Goal: Task Accomplishment & Management: Manage account settings

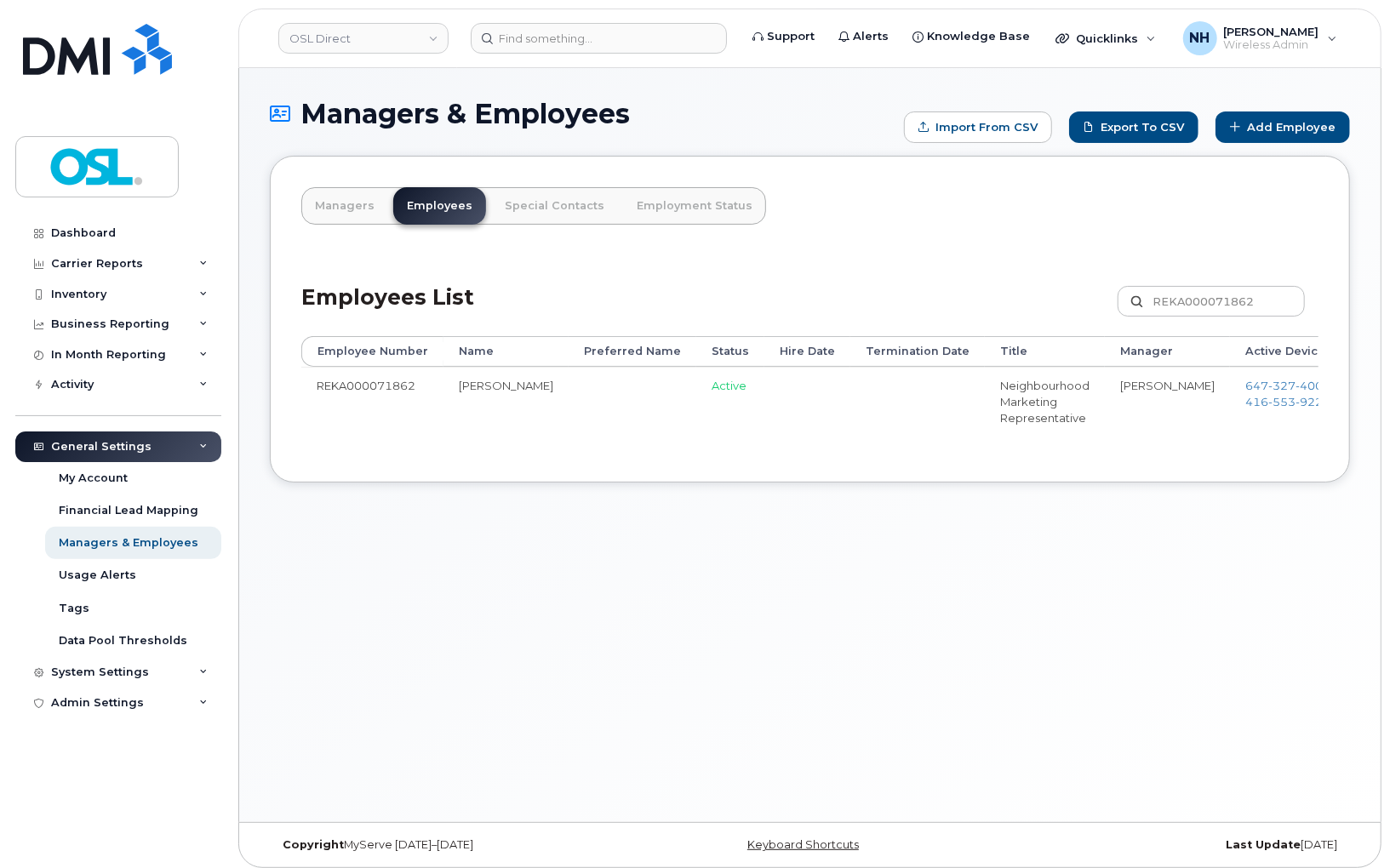
drag, startPoint x: 991, startPoint y: 414, endPoint x: 1008, endPoint y: 410, distance: 17.5
click at [1267, 448] on div "Employee Number Name Preferred Name Status Hire Date Termination Date Title Man…" at bounding box center [810, 393] width 1017 height 115
click at [1363, 387] on link "Edit" at bounding box center [1394, 393] width 64 height 32
drag, startPoint x: 1254, startPoint y: 387, endPoint x: 746, endPoint y: 5, distance: 635.6
click at [1363, 386] on link "Edit" at bounding box center [1394, 393] width 64 height 32
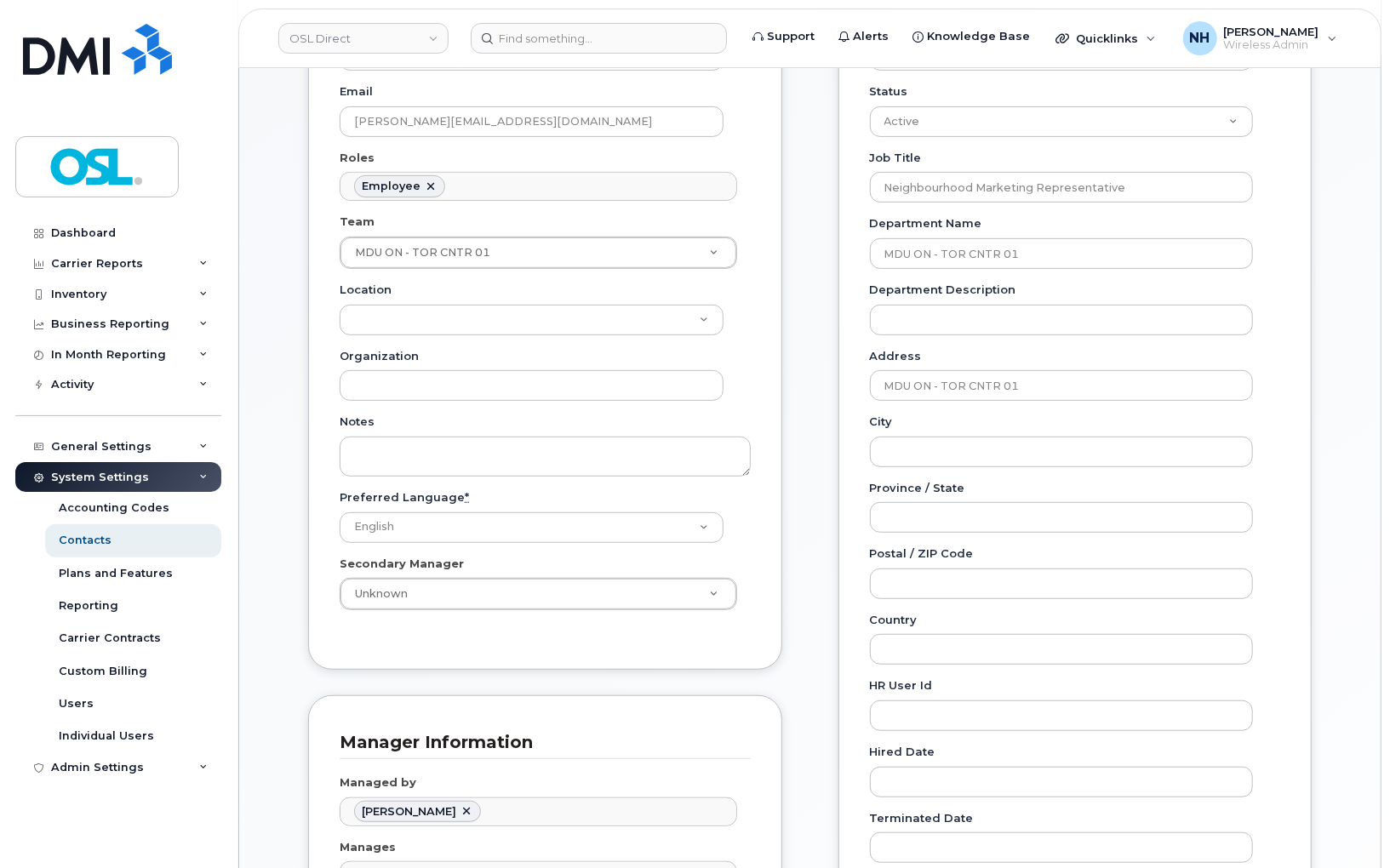
scroll to position [567, 0]
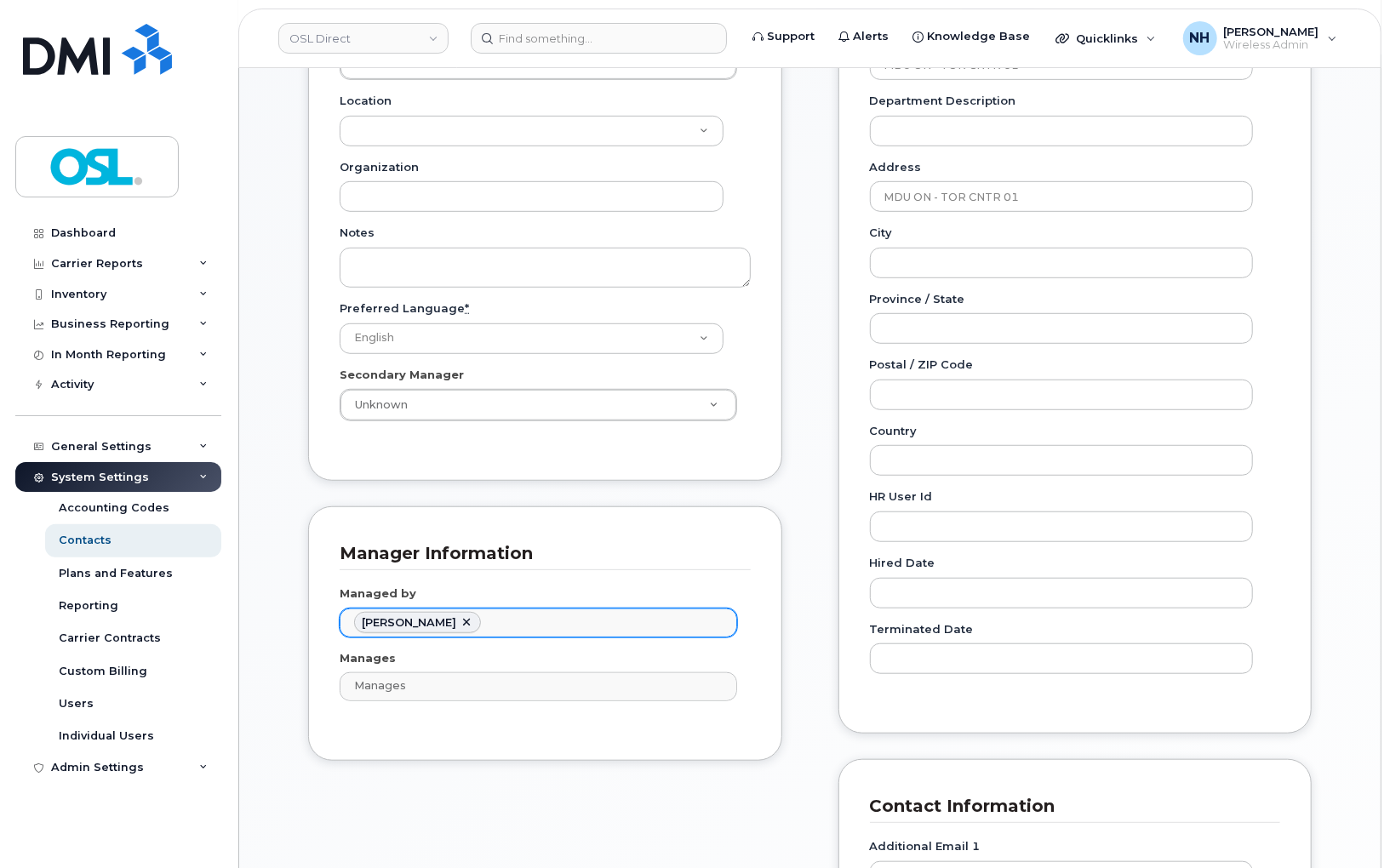
click at [447, 623] on li "[PERSON_NAME]" at bounding box center [417, 623] width 127 height 22
click at [459, 625] on link at bounding box center [466, 623] width 14 height 14
paste input "Song Xie"
type input "[PERSON_NAME]"
type input "1527426"
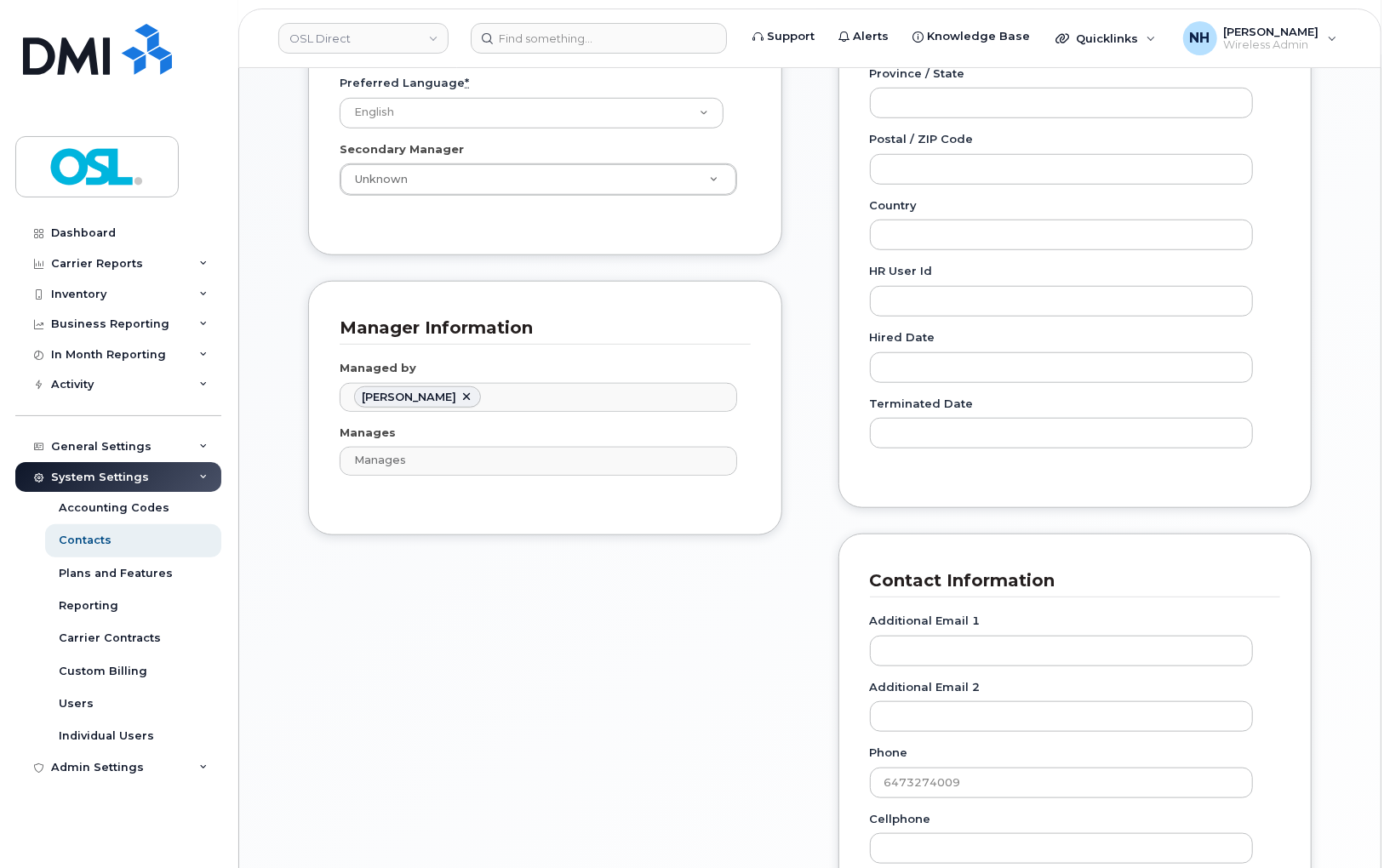
scroll to position [1040, 0]
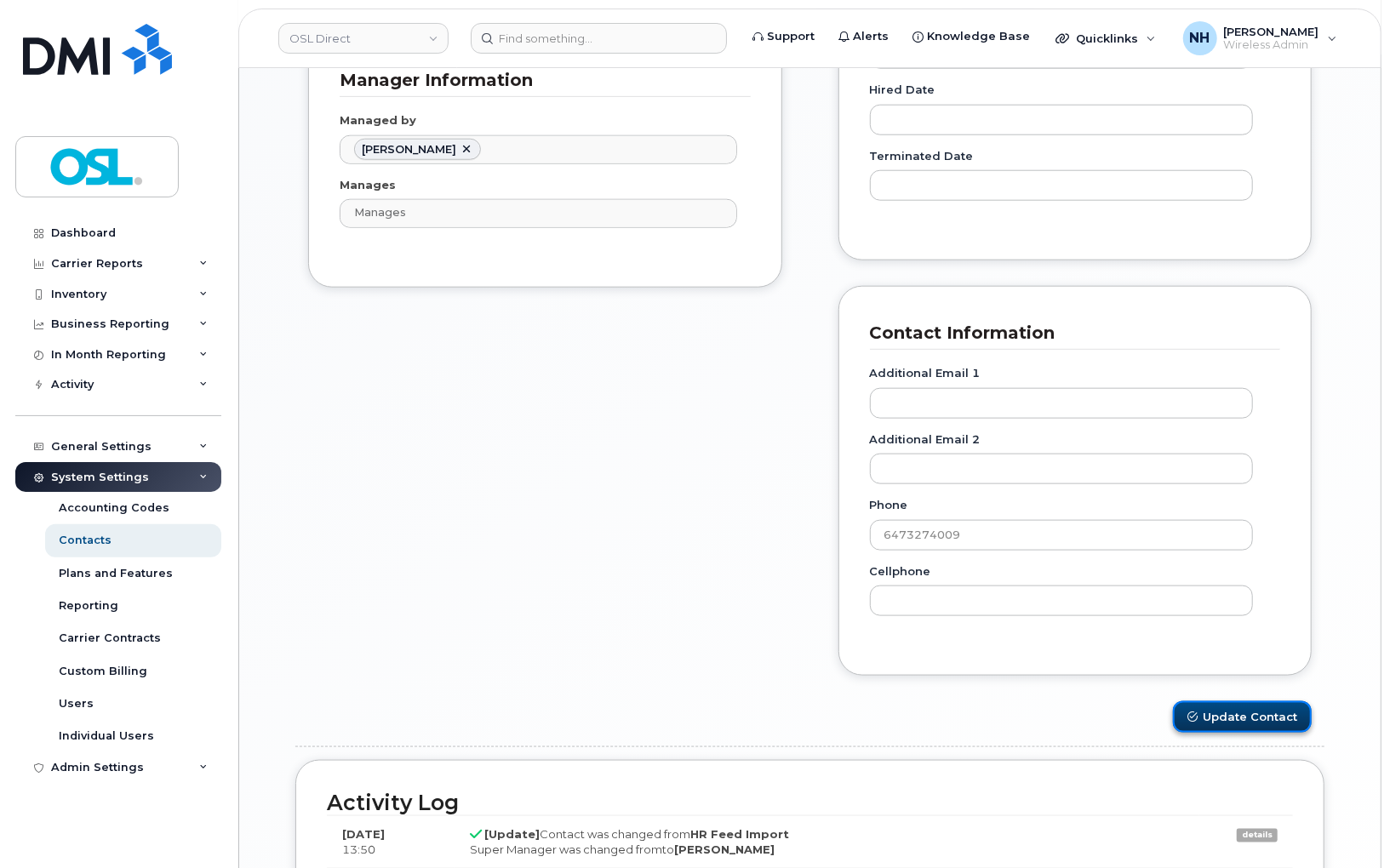
click at [1231, 710] on button "Update Contact" at bounding box center [1243, 717] width 139 height 32
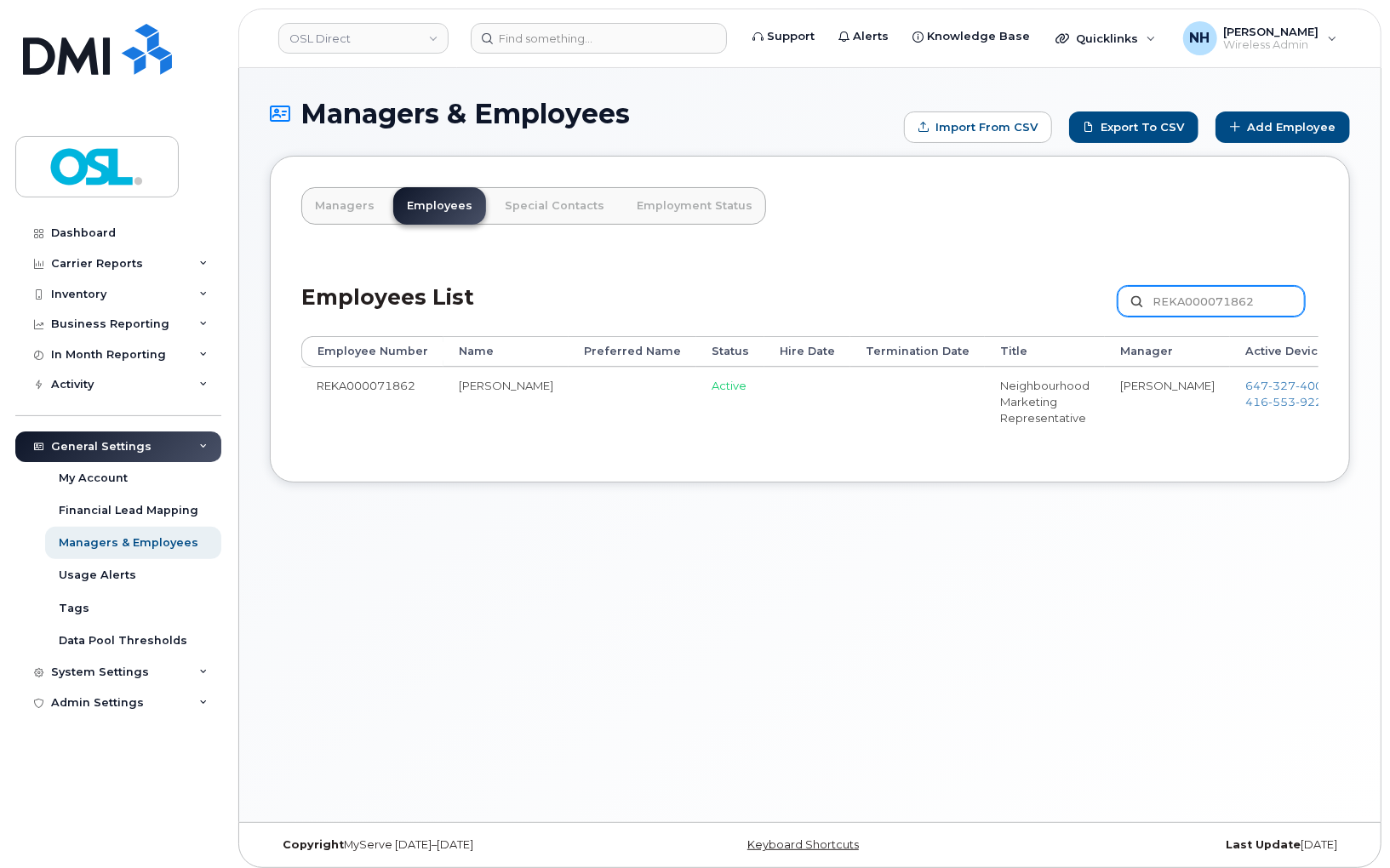
click at [1212, 298] on input "REKA000071862" at bounding box center [1211, 302] width 188 height 31
paste input "69807"
type input "REKA000069807+"
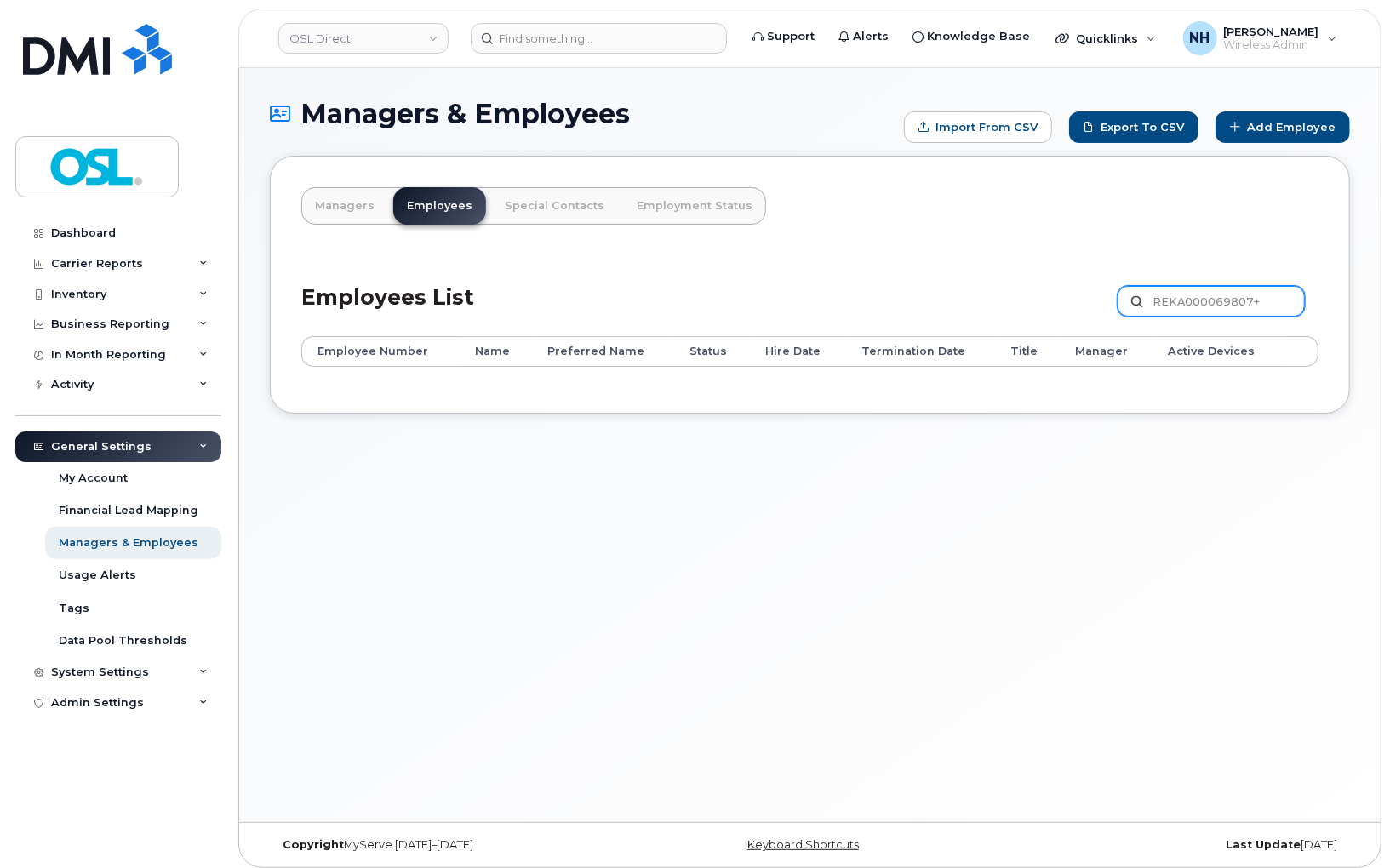
click at [1275, 305] on input "REKA000069807+" at bounding box center [1211, 302] width 188 height 31
type input "REKA000069807"
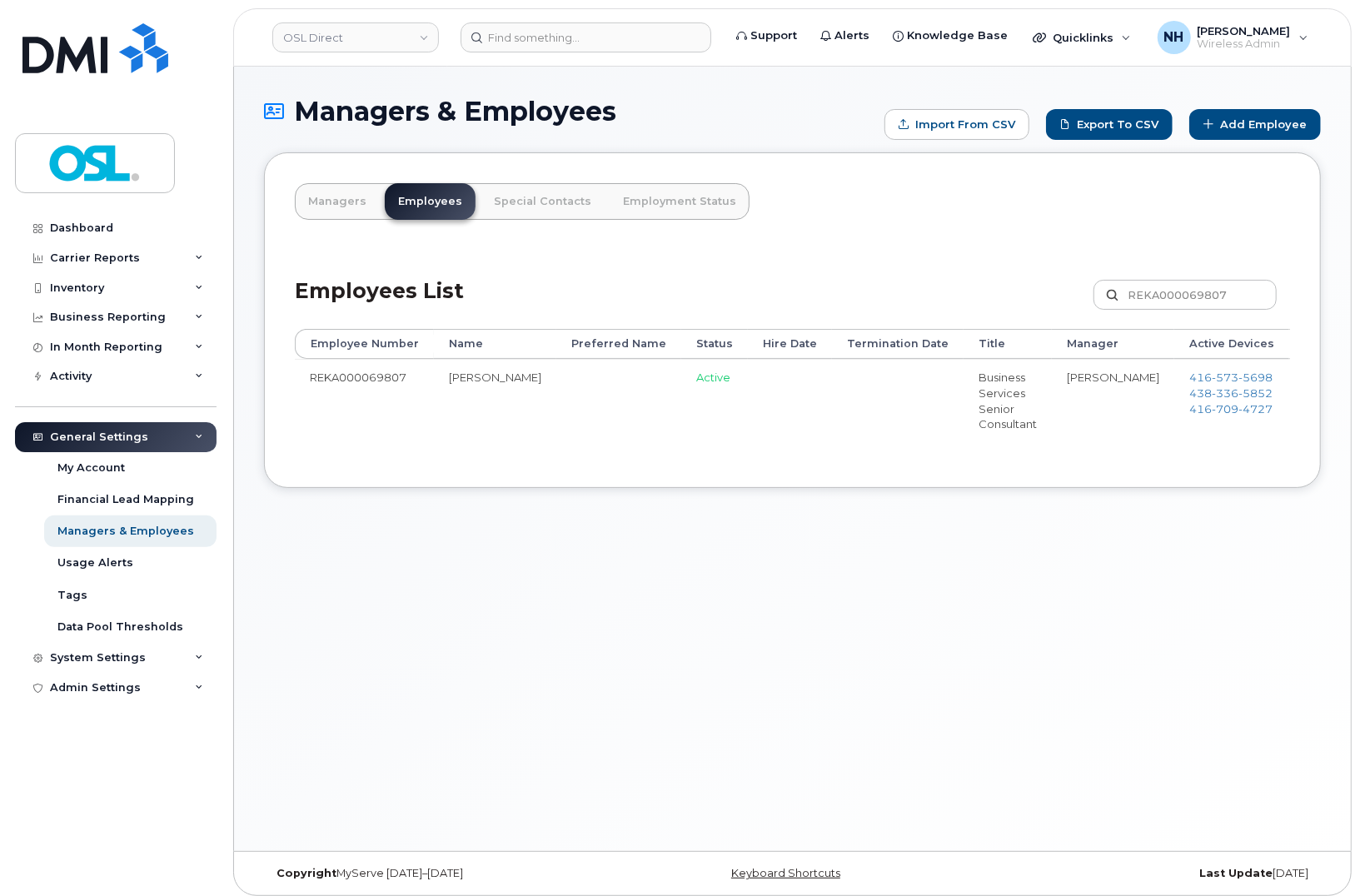
click at [1305, 386] on link "Edit" at bounding box center [1336, 385] width 63 height 31
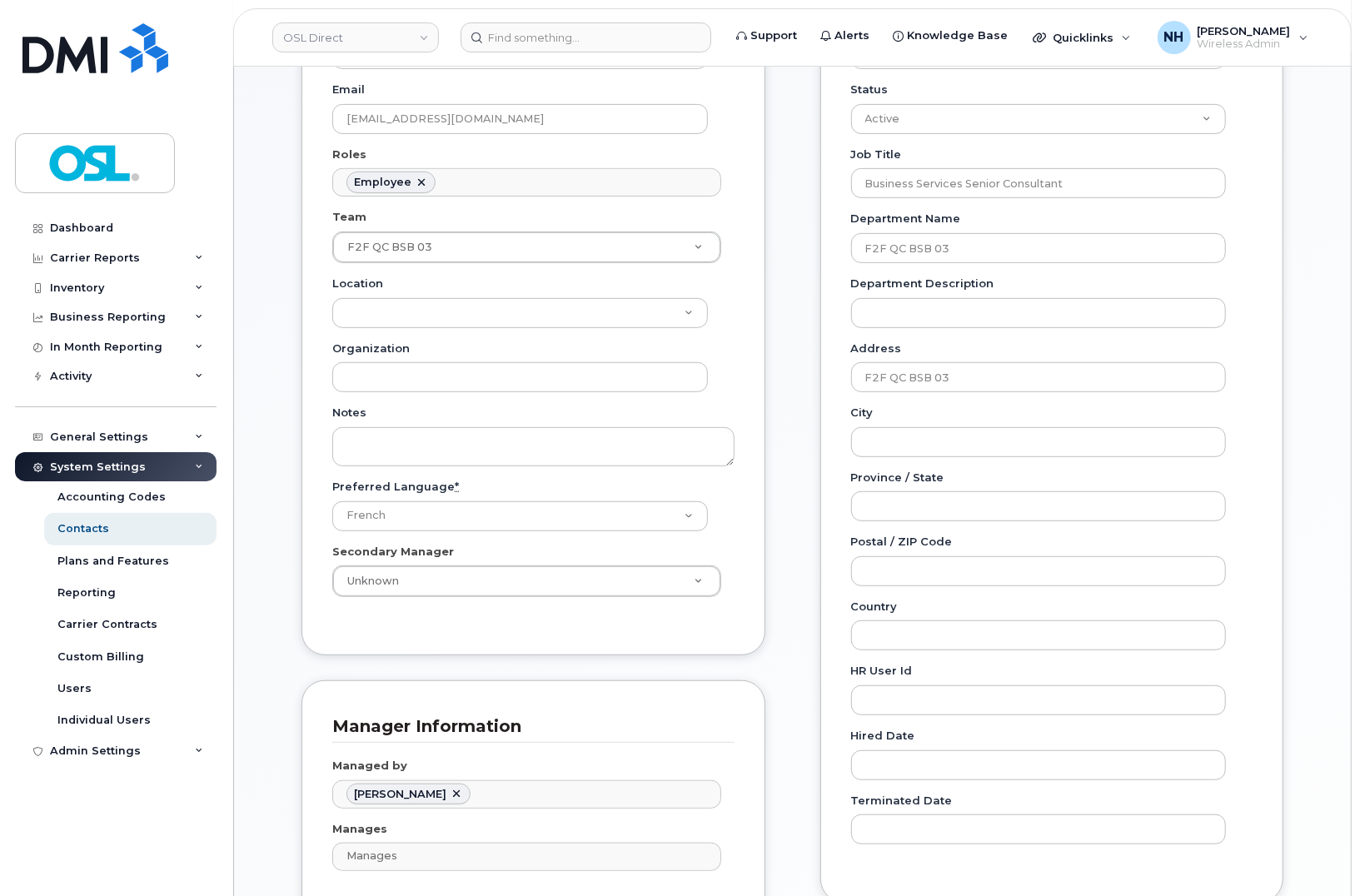
scroll to position [462, 0]
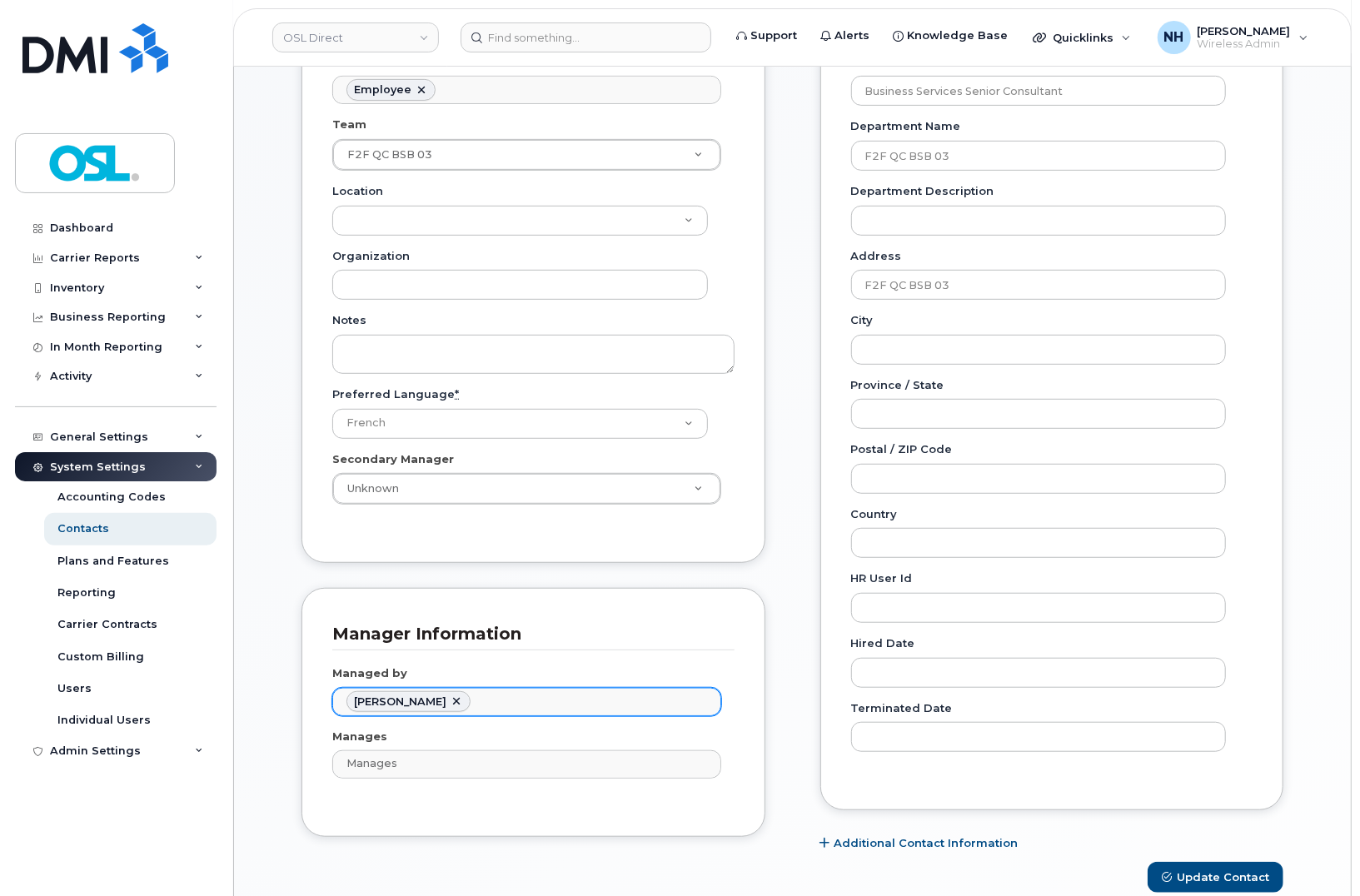
click at [463, 703] on link at bounding box center [456, 702] width 13 height 13
paste input "Konstadakis"
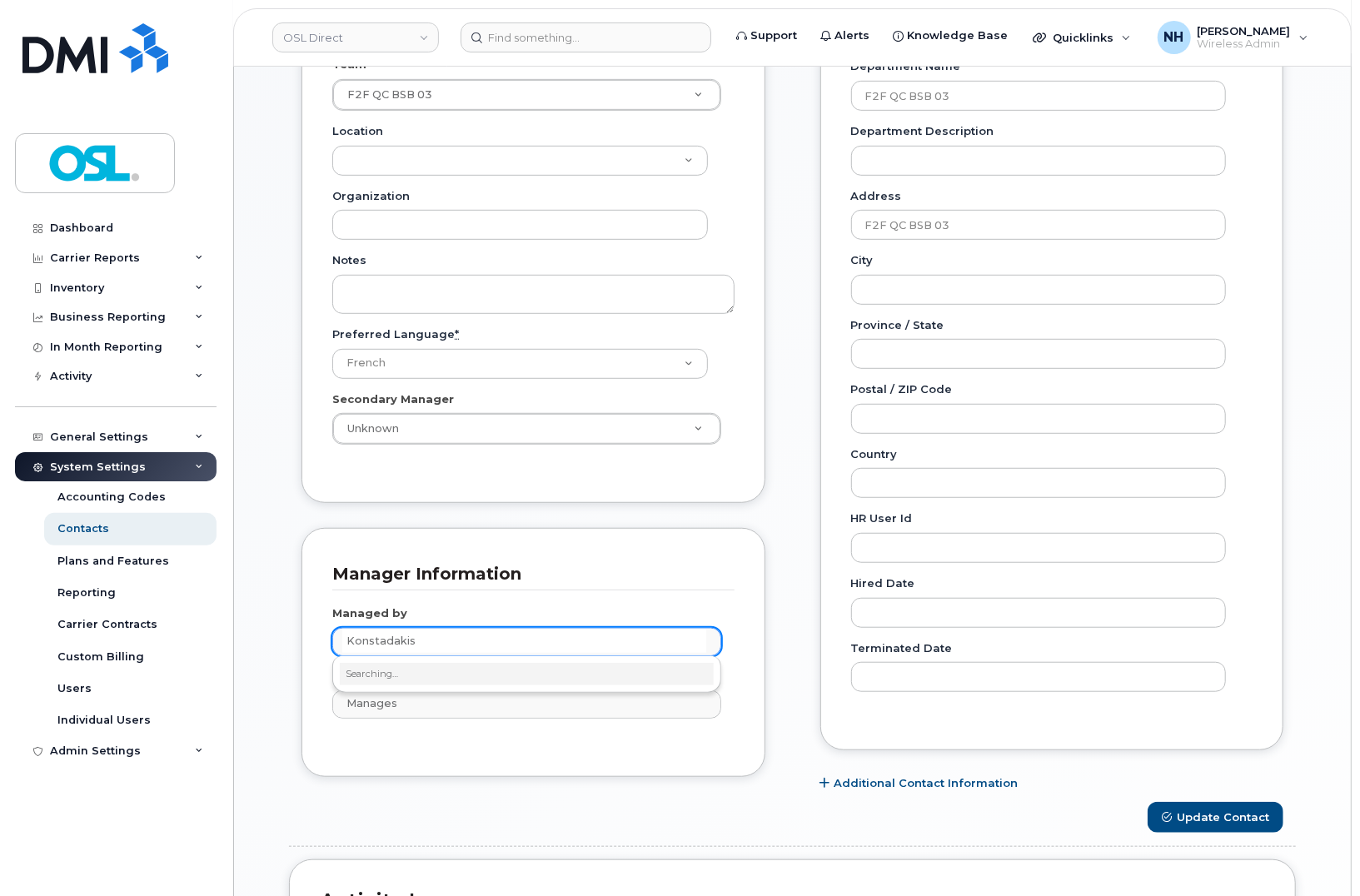
scroll to position [555, 0]
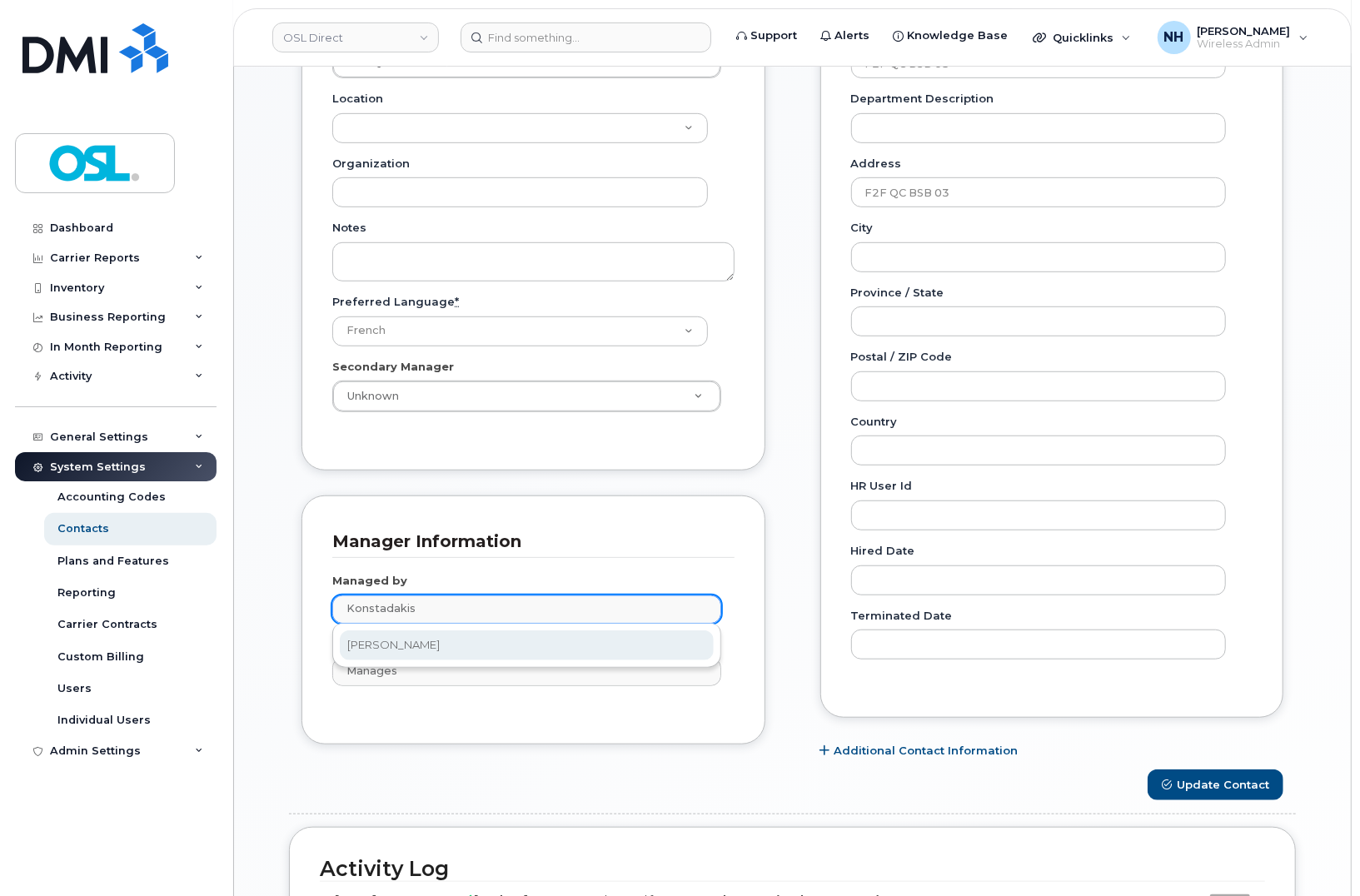
type input "Konstadakis"
type input "1527411"
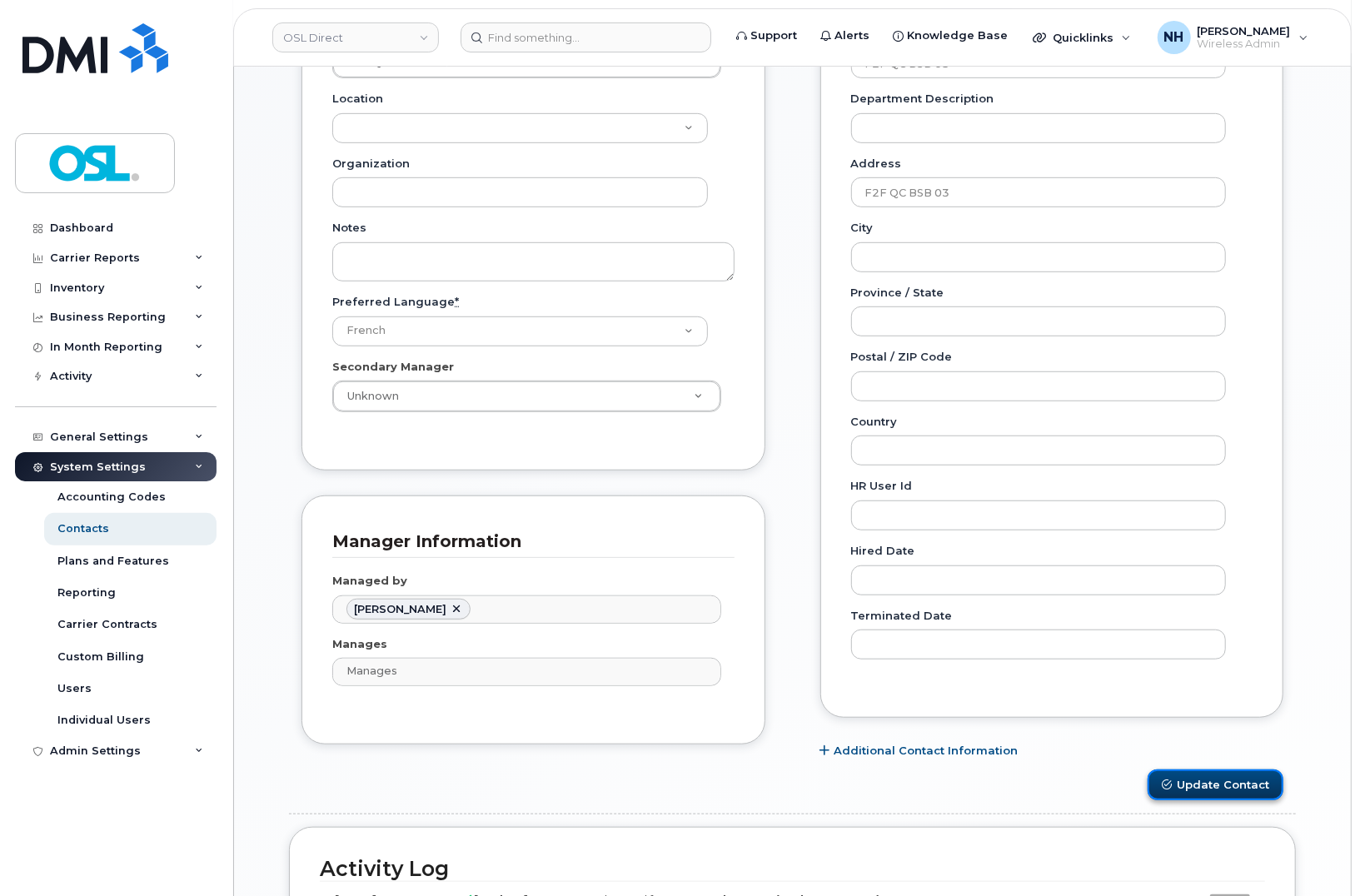
click at [1210, 790] on button "Update Contact" at bounding box center [1216, 785] width 136 height 31
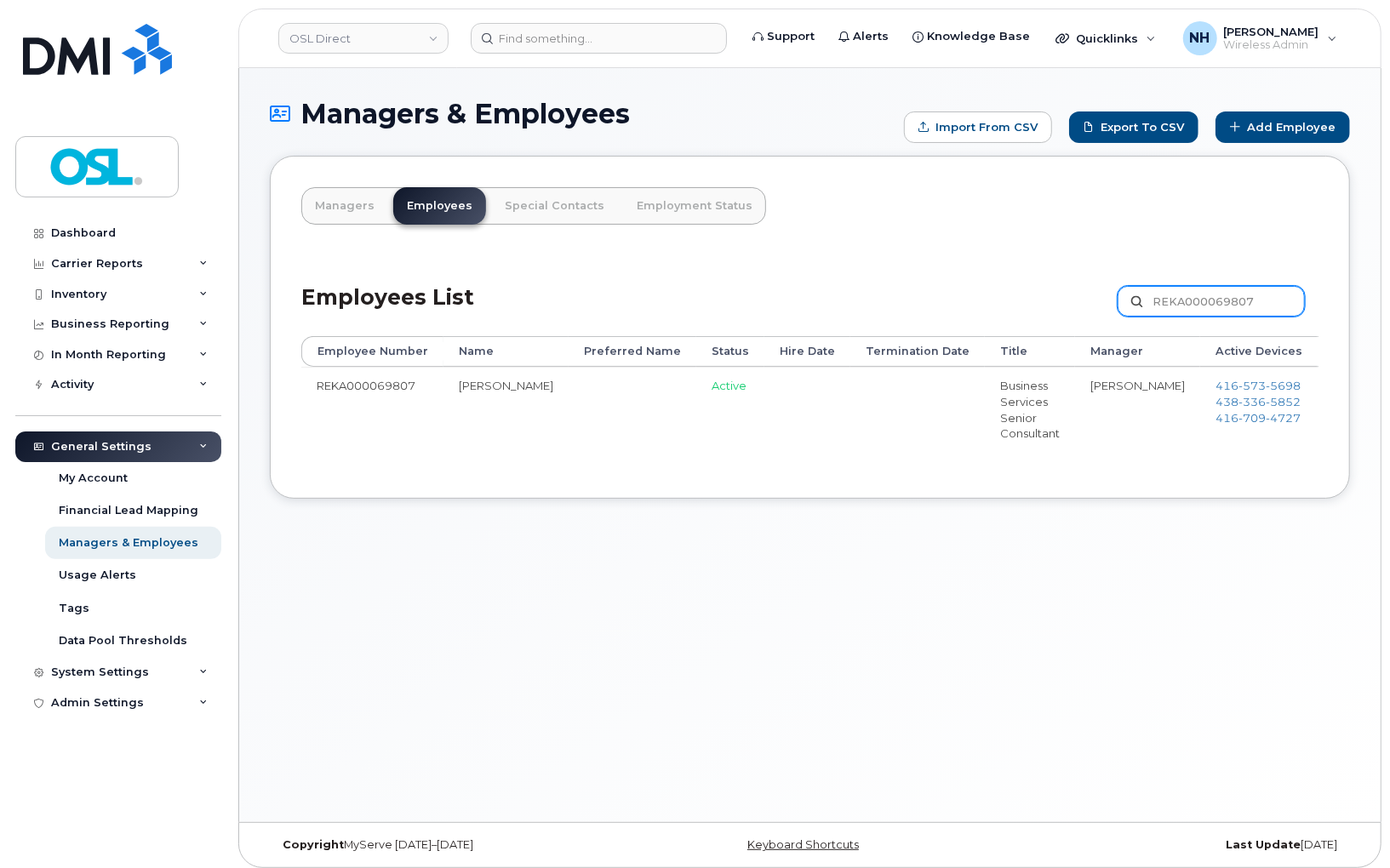
click at [1180, 309] on input "REKA000069807" at bounding box center [1211, 302] width 188 height 31
paste input "156415"
type input "REKA000156415"
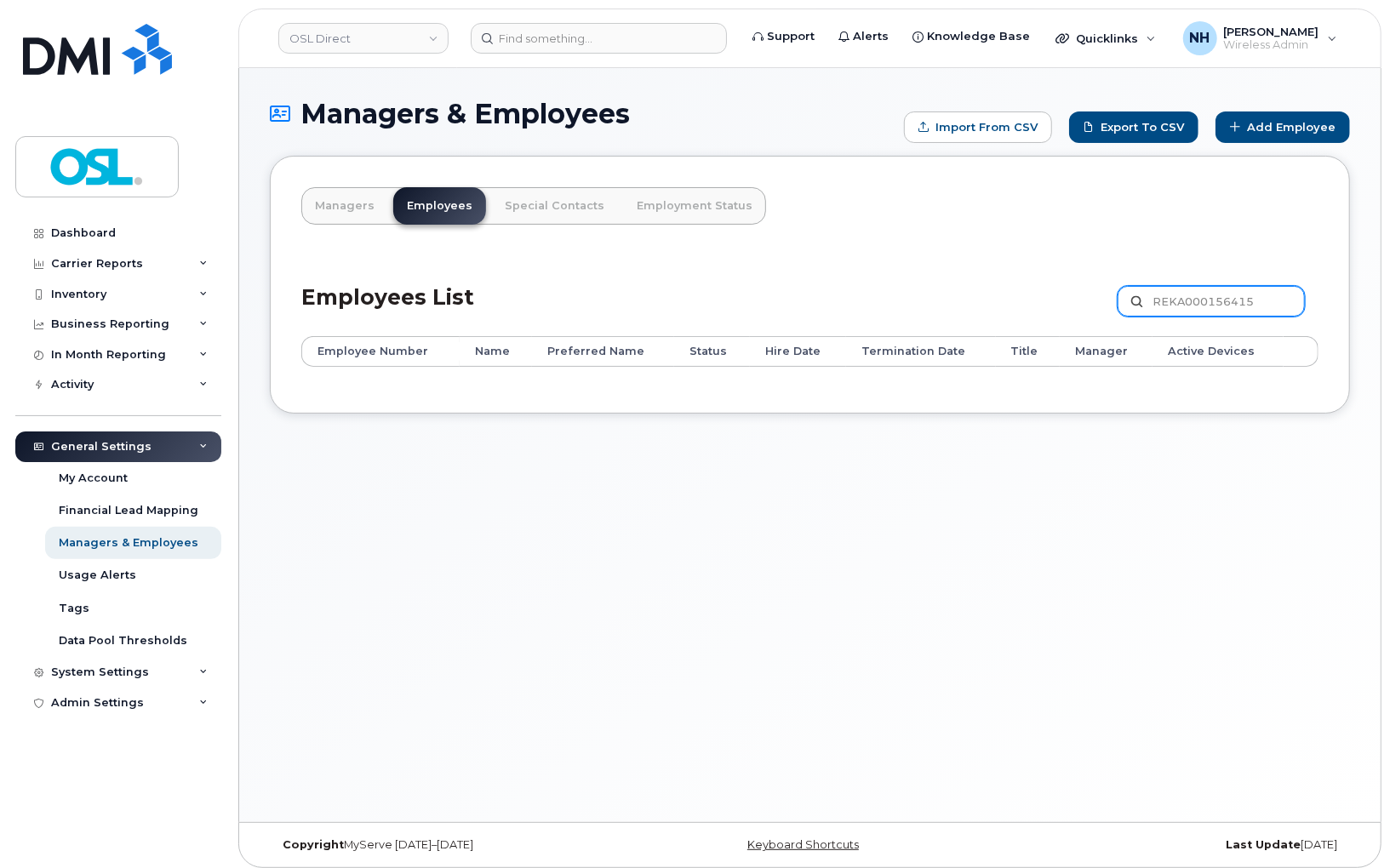
click at [1205, 287] on input "REKA000156415" at bounding box center [1211, 302] width 188 height 31
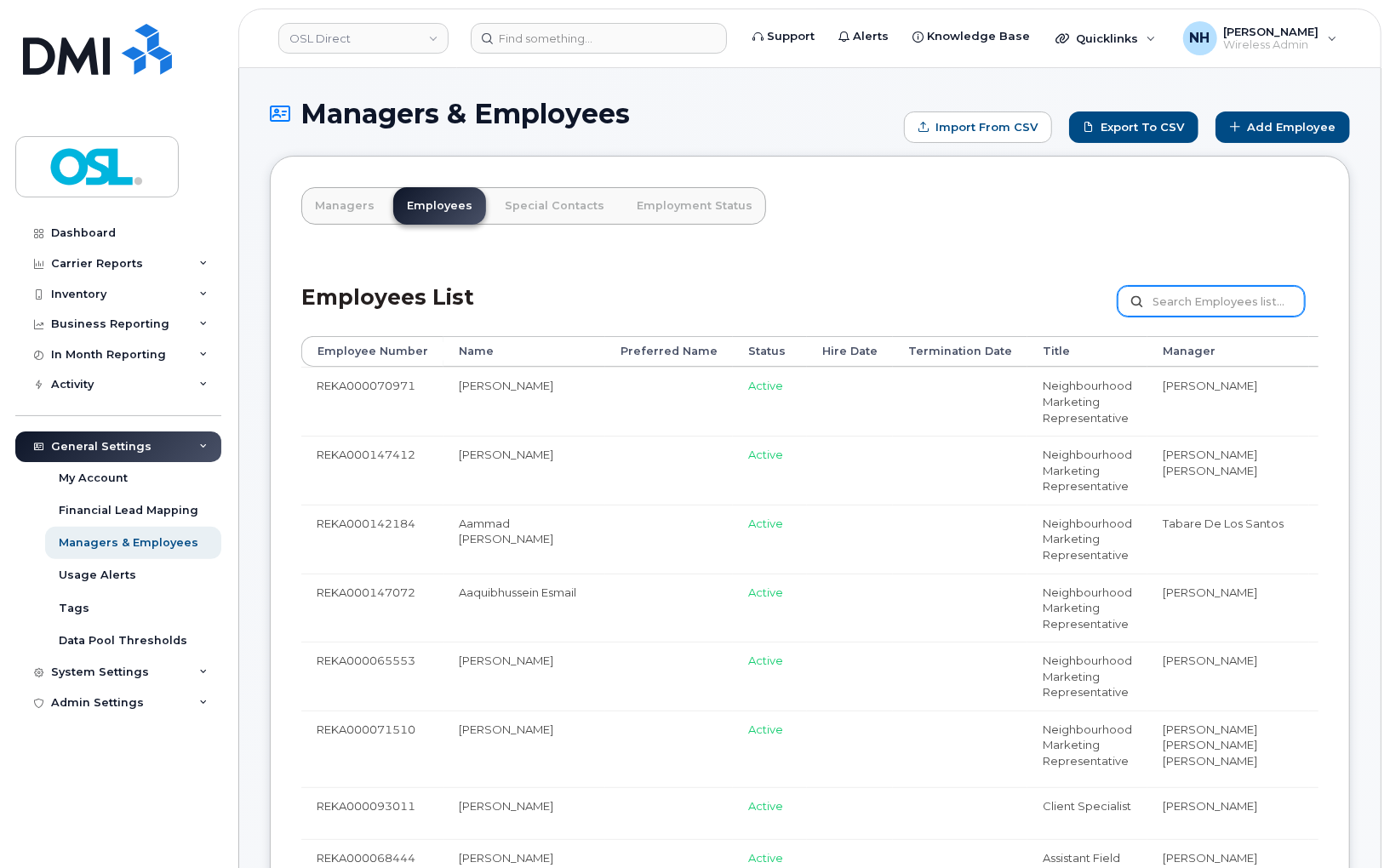
click at [1177, 308] on input "text" at bounding box center [1211, 302] width 188 height 31
click at [1180, 304] on input "text" at bounding box center [1211, 302] width 188 height 31
paste input "REKA000069807"
type input "REKA000069807"
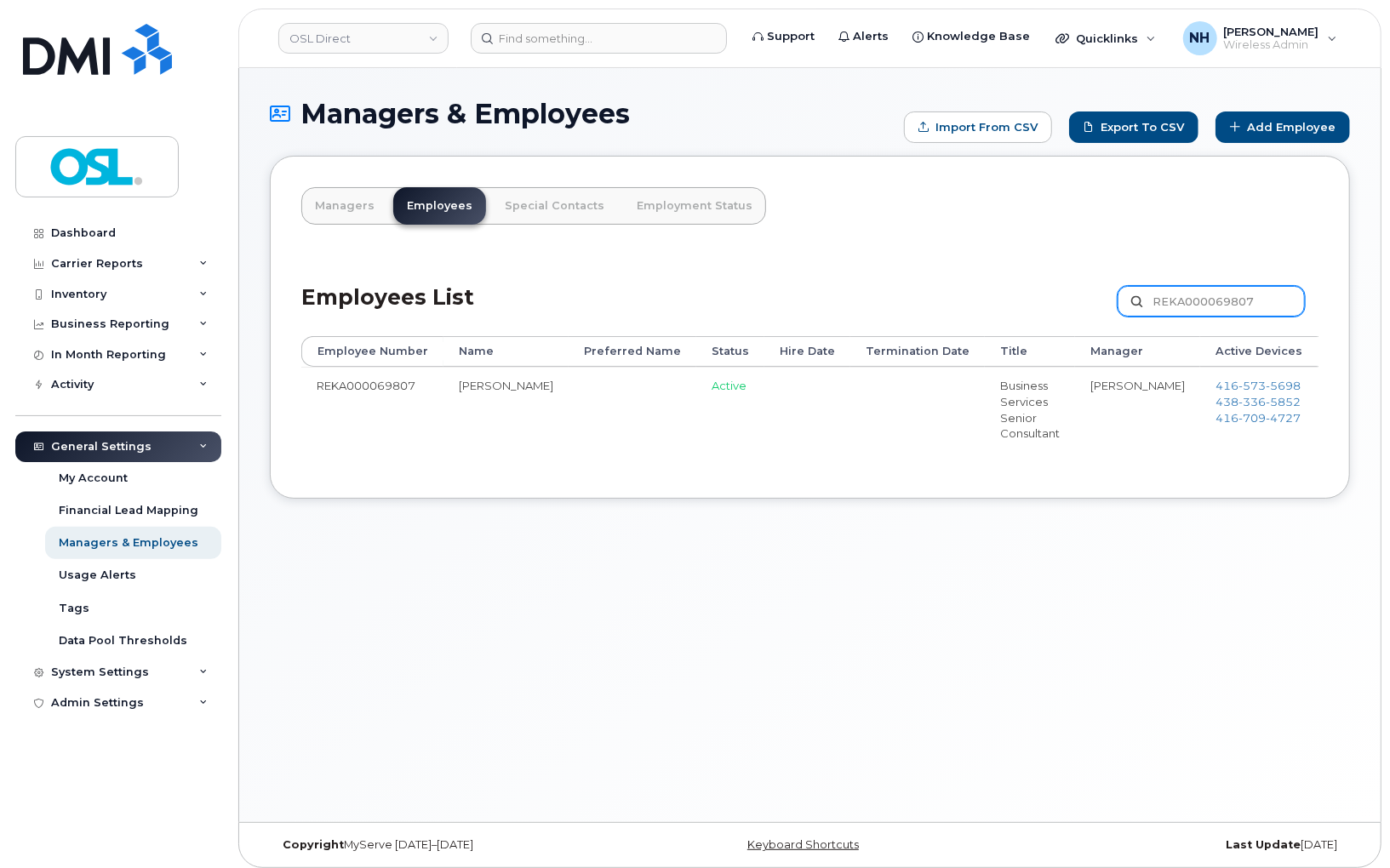
click at [1158, 308] on input "REKA000069807" at bounding box center [1211, 302] width 188 height 31
click at [912, 233] on div "Managers Employees Special Contacts Employment Status Employees List REKA000069…" at bounding box center [810, 327] width 1081 height 343
drag, startPoint x: 838, startPoint y: 376, endPoint x: 797, endPoint y: 401, distance: 48.0
click at [850, 379] on td at bounding box center [917, 409] width 135 height 84
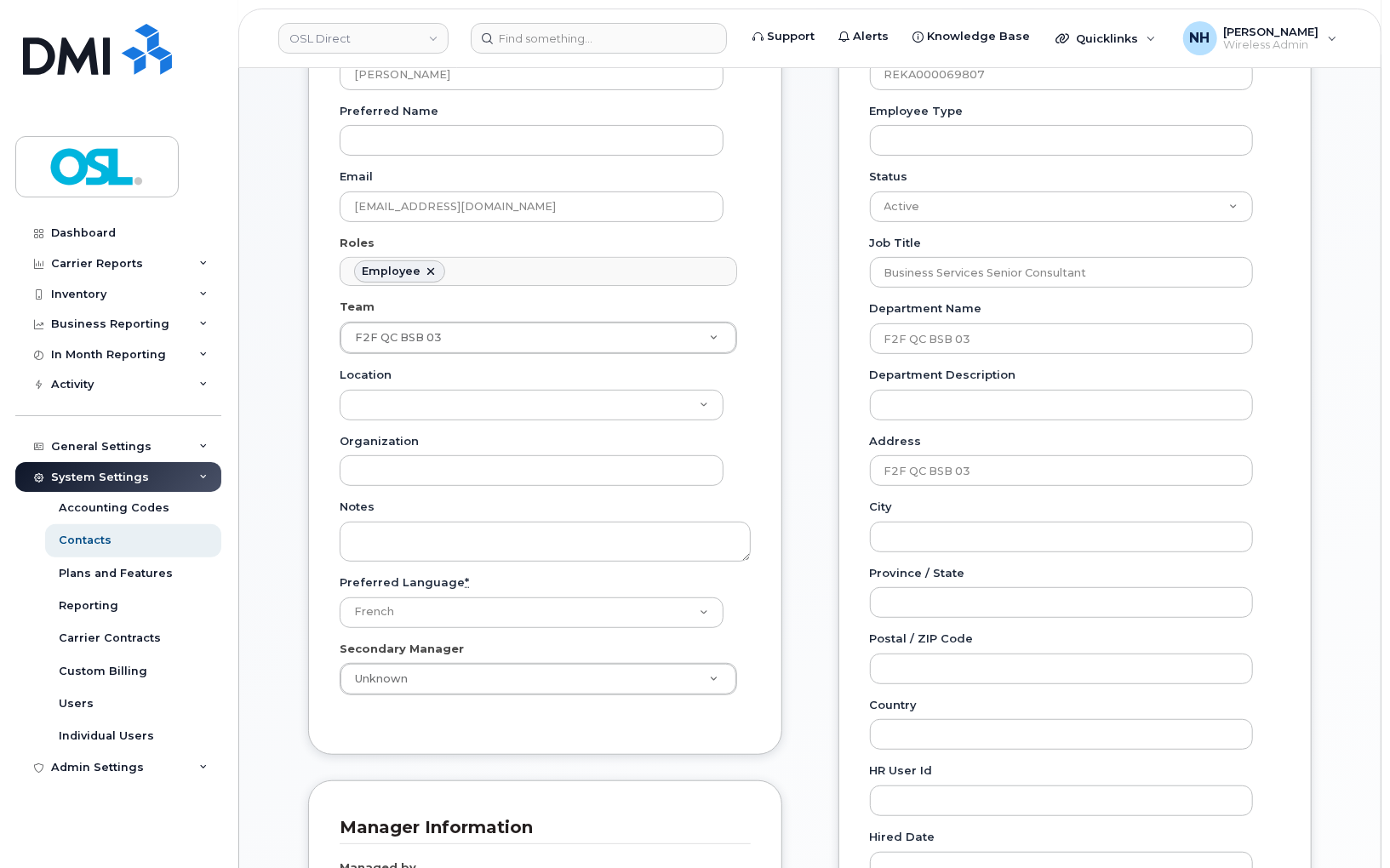
scroll to position [284, 0]
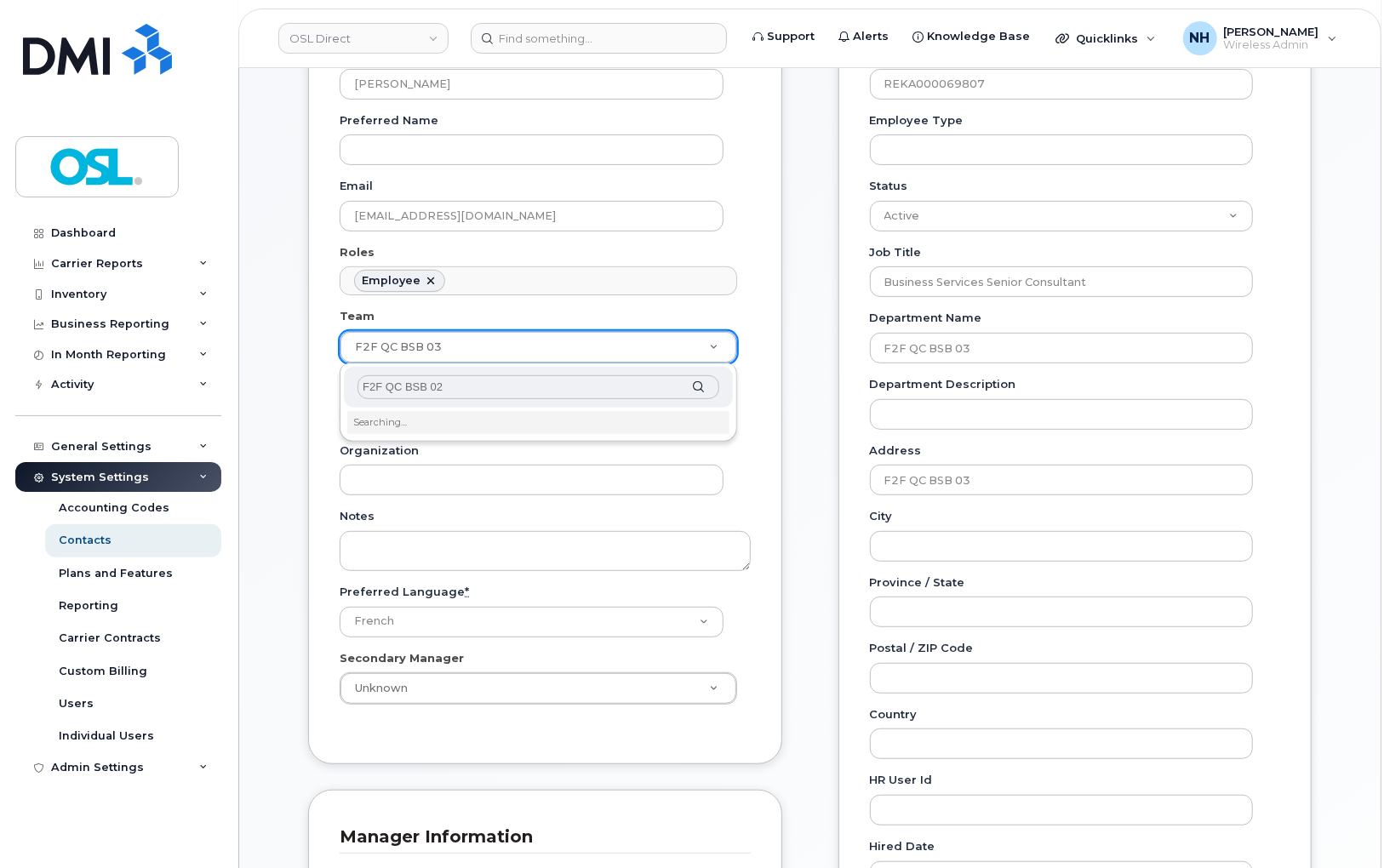
click at [387, 386] on input "F2F QC BSB 02" at bounding box center [537, 387] width 361 height 25
type input "F2F QC BSB 02"
type input "3358009"
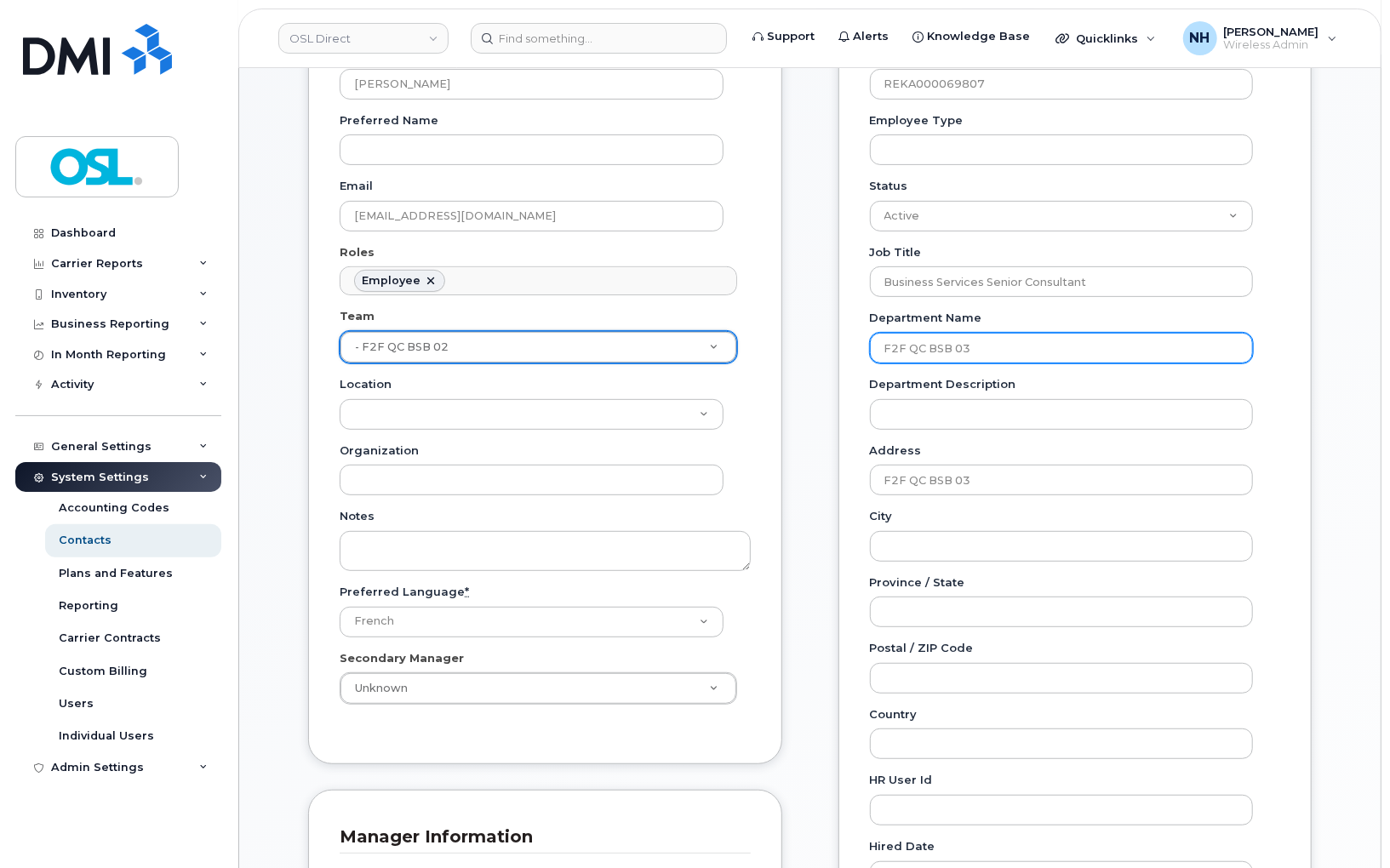
click at [957, 350] on input "F2F QC BSB 03" at bounding box center [1062, 348] width 384 height 31
paste input "2"
type input "F2F QC BSB 02"
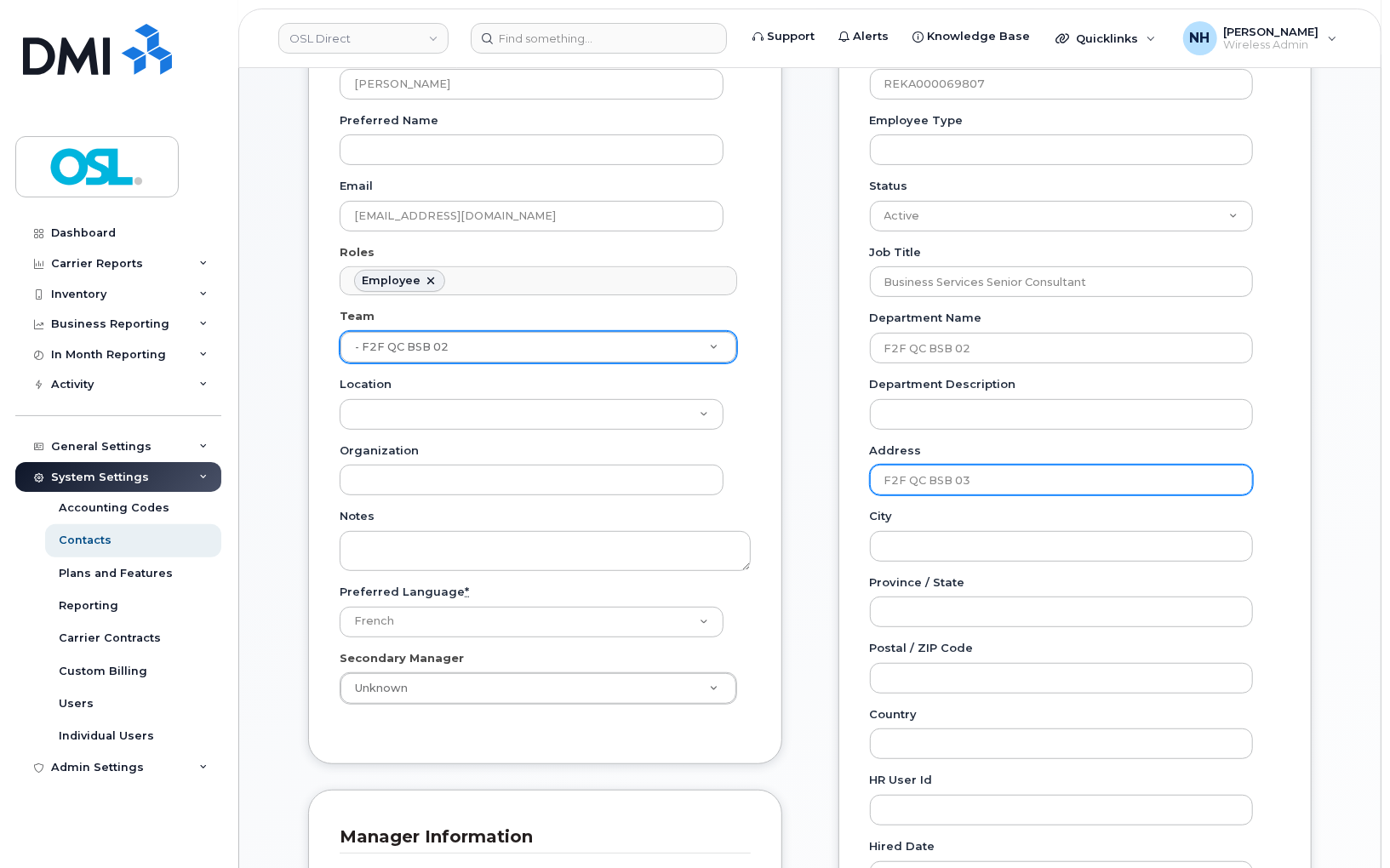
click at [1010, 487] on input "F2F QC BSB 03" at bounding box center [1062, 480] width 384 height 31
paste input "2"
type input "F2F QC BSB 02"
click at [751, 659] on div "General Name * Hatem Ezzina Preferred Name Email hatem.ezzina@osldirect.com Rol…" at bounding box center [545, 365] width 474 height 798
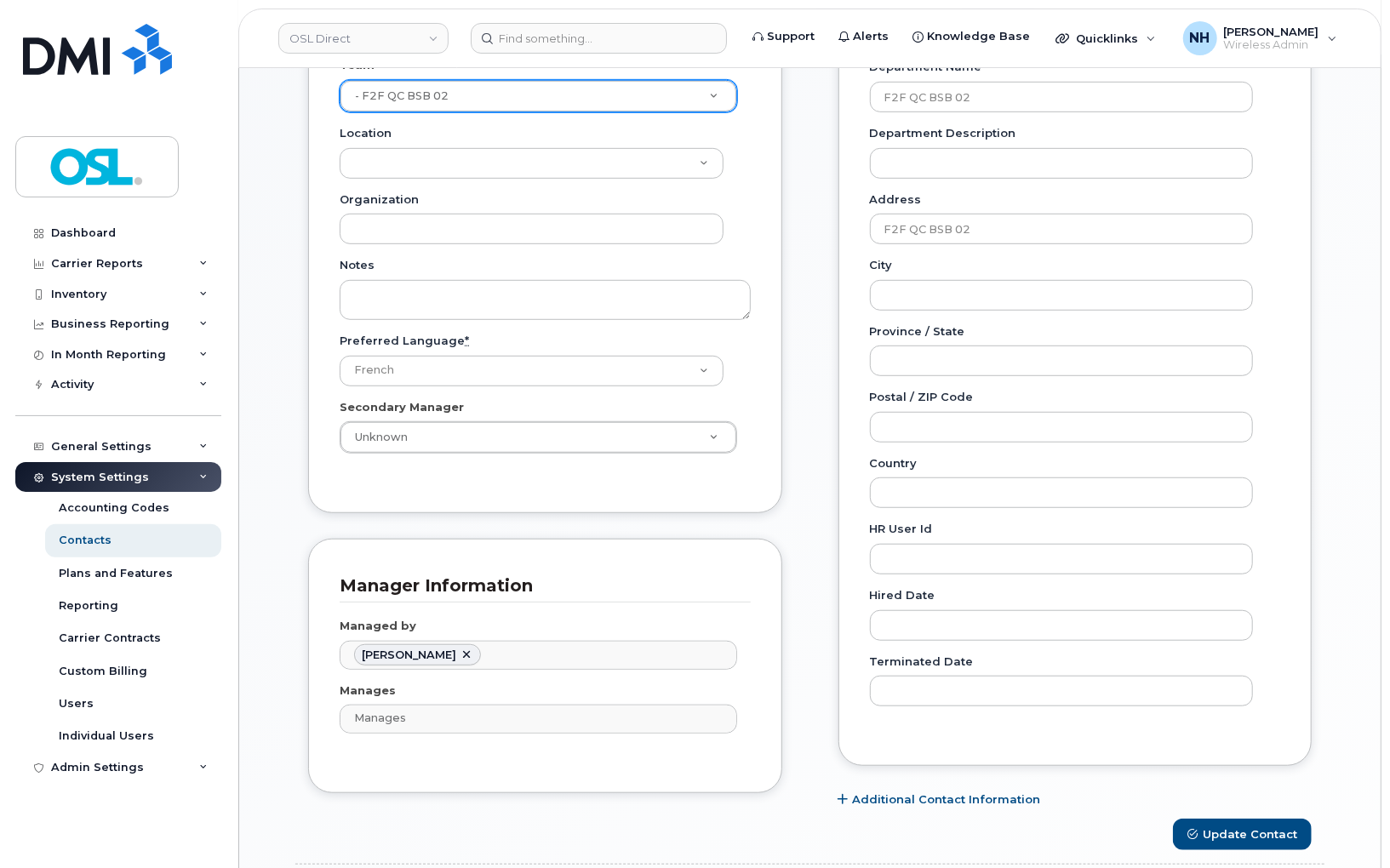
scroll to position [756, 0]
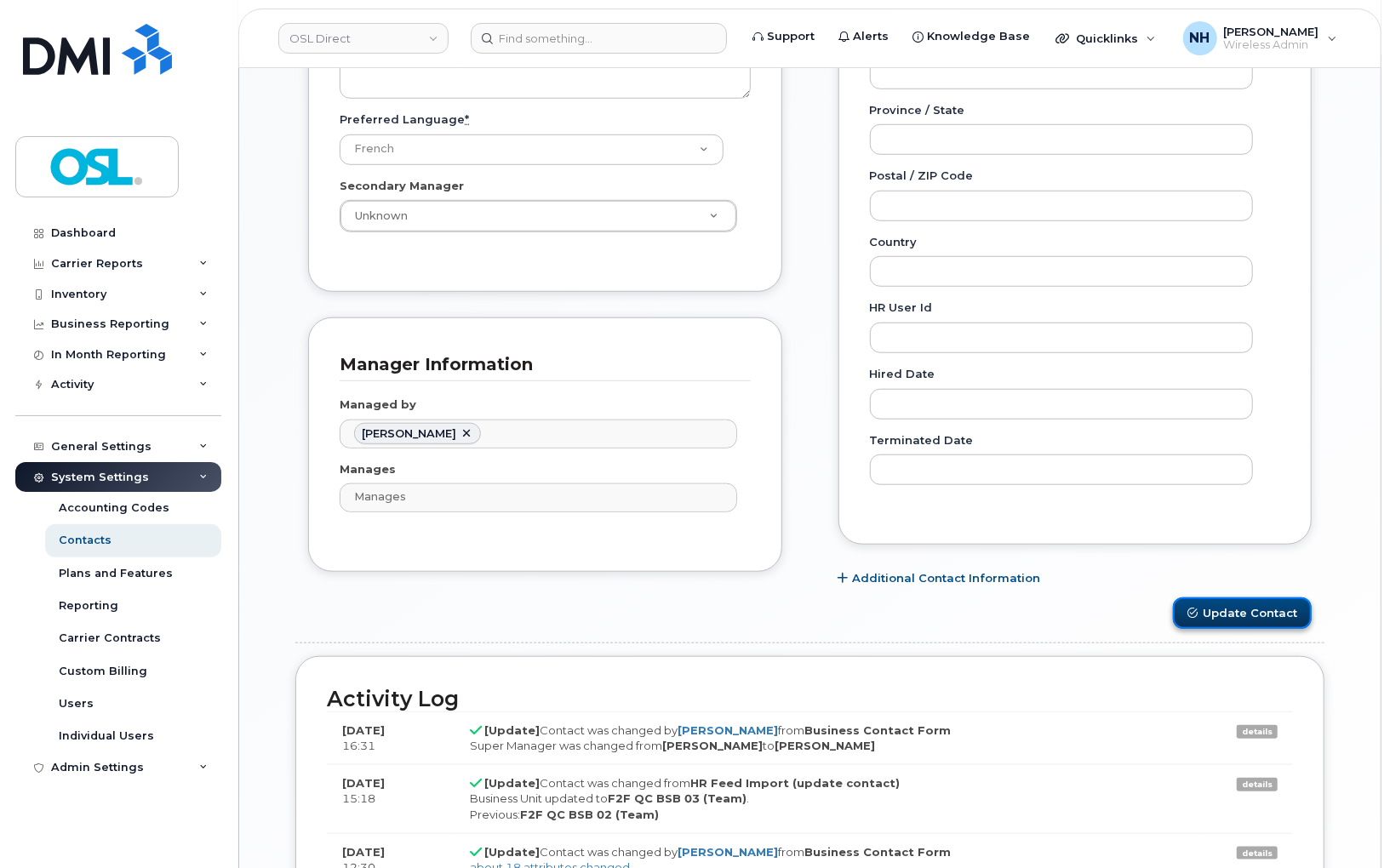
drag, startPoint x: 1234, startPoint y: 615, endPoint x: 1223, endPoint y: 614, distance: 11.0
click at [1223, 614] on button "Update Contact" at bounding box center [1243, 613] width 139 height 32
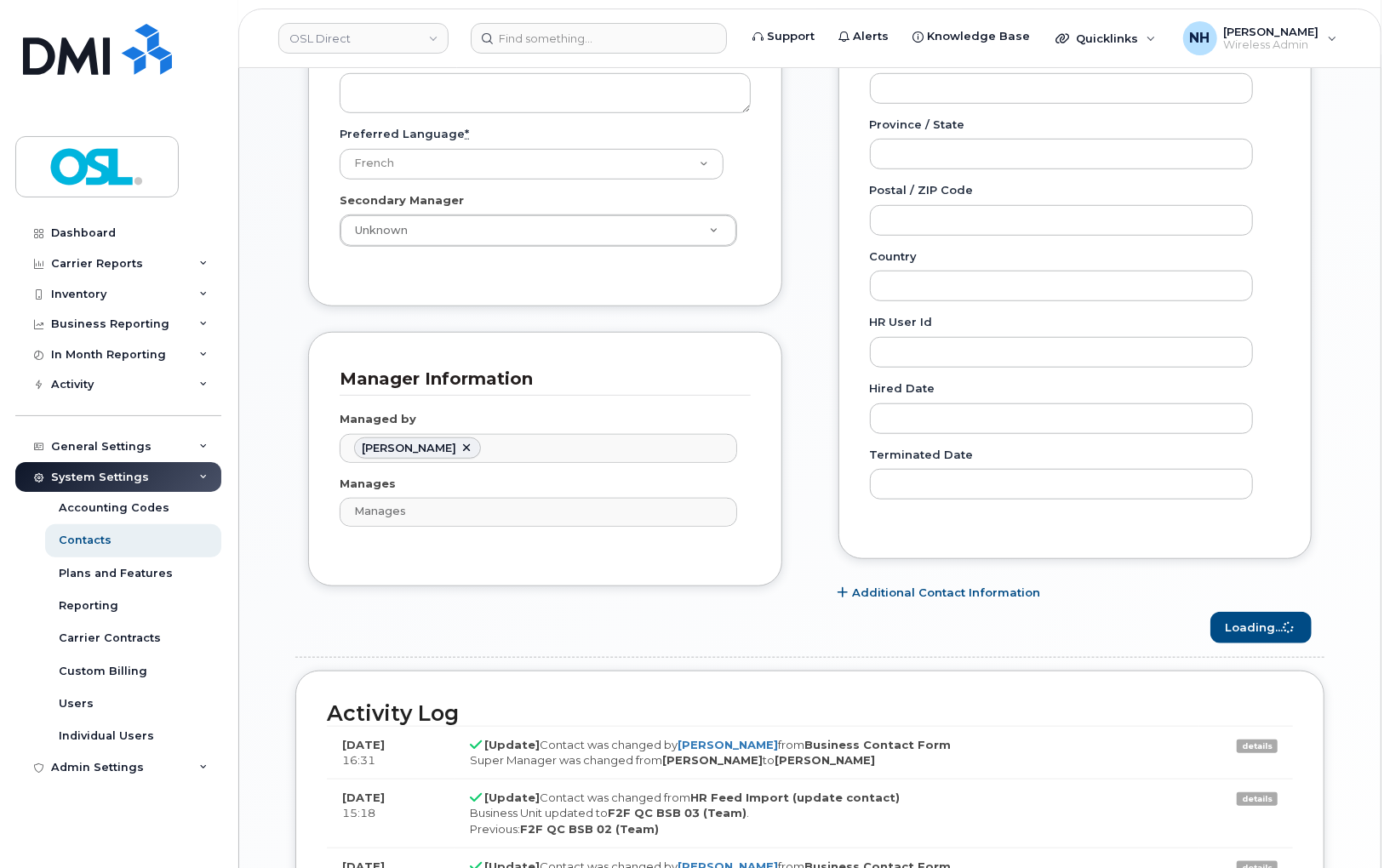
scroll to position [378, 0]
